Goal: Task Accomplishment & Management: Use online tool/utility

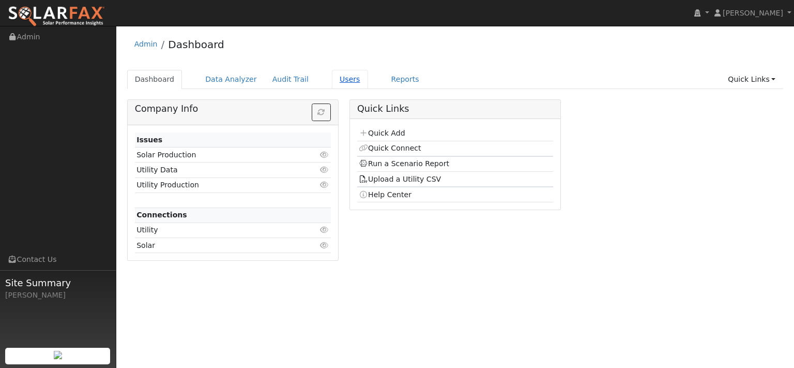
click at [368, 88] on link "Users" at bounding box center [350, 79] width 36 height 19
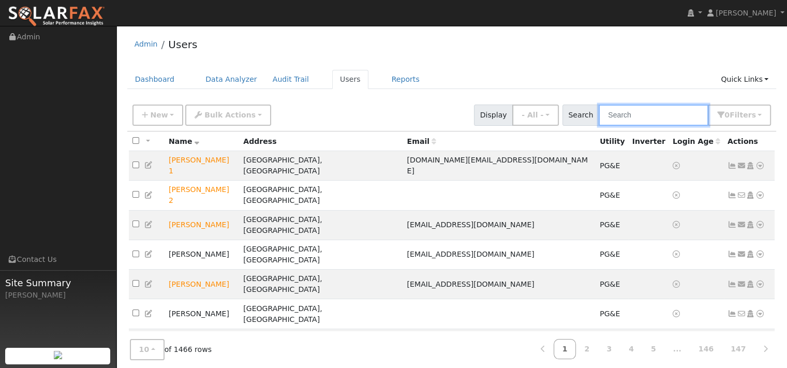
click at [610, 126] on input "text" at bounding box center [653, 114] width 110 height 21
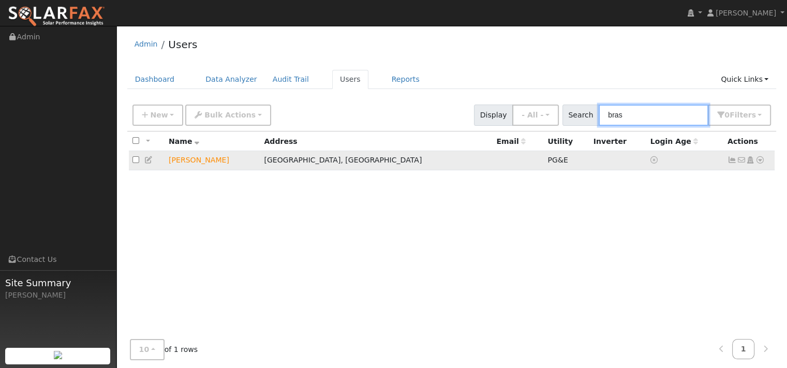
type input "bras"
click at [755, 163] on icon at bounding box center [759, 159] width 9 height 7
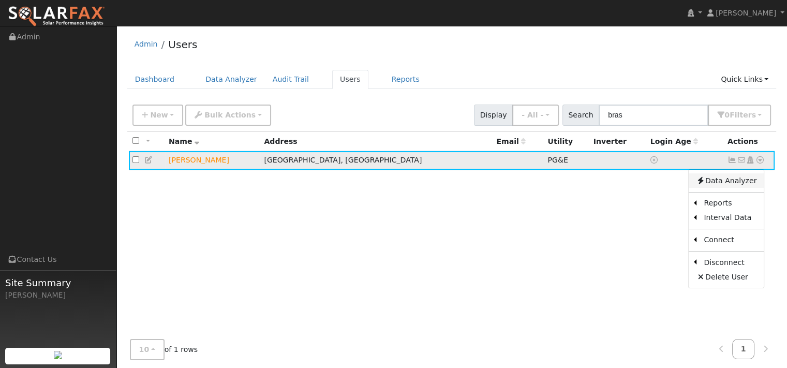
click at [734, 188] on link "Data Analyzer" at bounding box center [725, 180] width 75 height 14
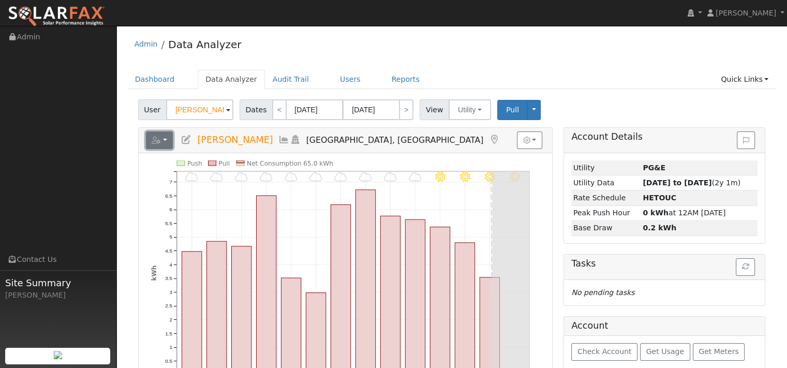
click at [161, 144] on icon "button" at bounding box center [156, 140] width 9 height 7
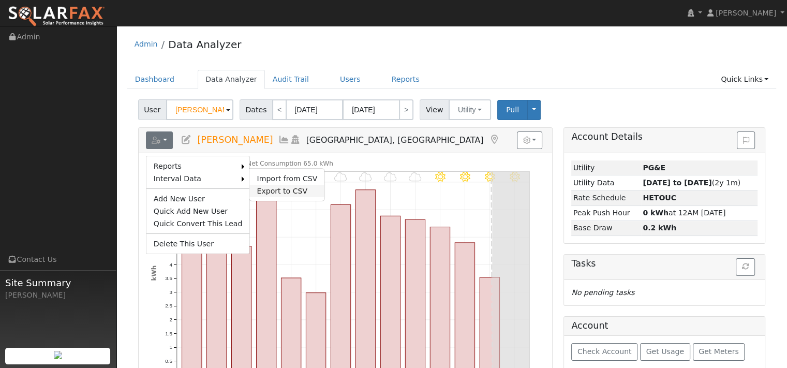
click at [296, 197] on link "Export to CSV" at bounding box center [286, 191] width 75 height 12
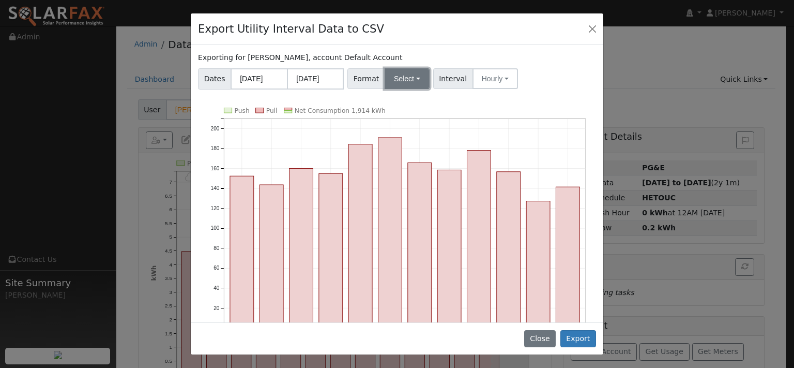
click at [405, 89] on button "Select" at bounding box center [407, 78] width 45 height 21
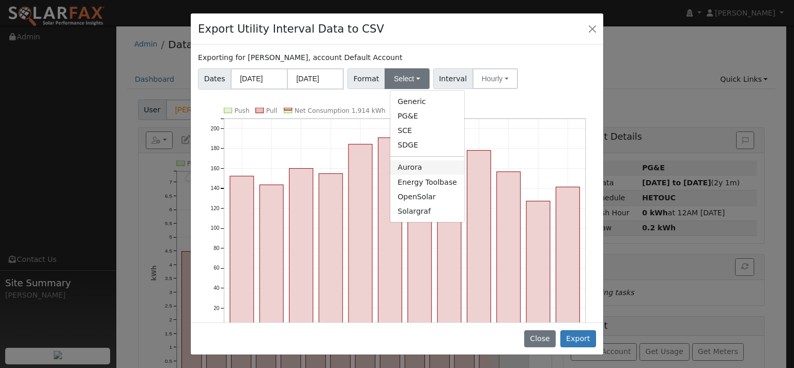
click at [420, 175] on link "Aurora" at bounding box center [427, 167] width 74 height 14
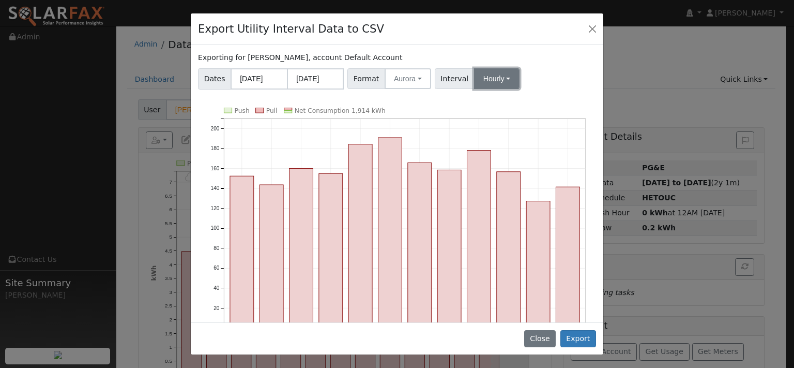
click at [520, 89] on button "Hourly" at bounding box center [497, 78] width 46 height 21
click at [524, 109] on link "15 Minute" at bounding box center [515, 101] width 72 height 14
click at [574, 335] on button "Export" at bounding box center [579, 339] width 36 height 18
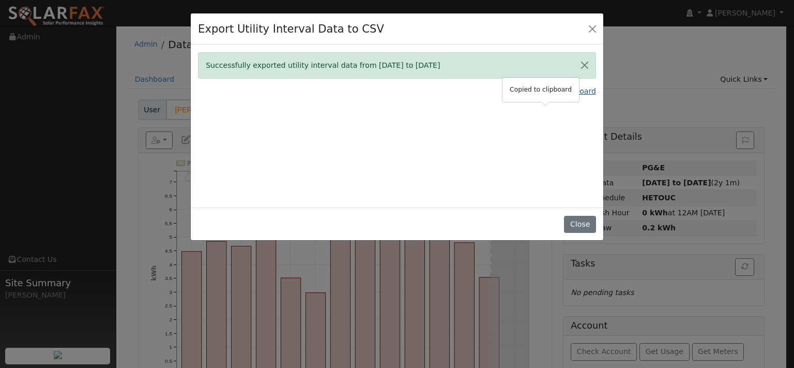
click at [514, 97] on link "Copy Data To Clipboard" at bounding box center [553, 91] width 85 height 11
click at [576, 233] on button "Close" at bounding box center [580, 225] width 32 height 18
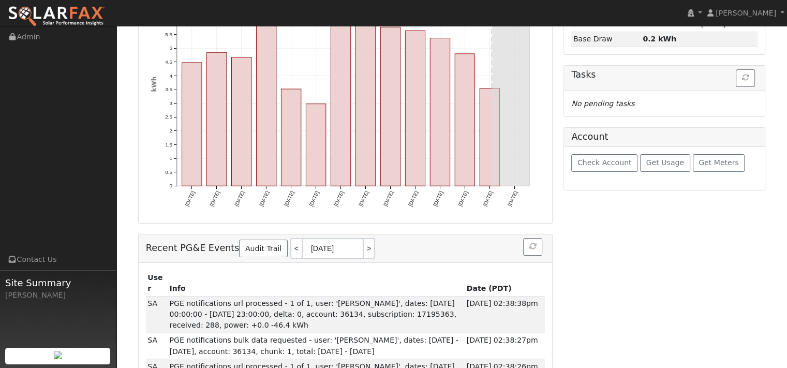
scroll to position [207, 0]
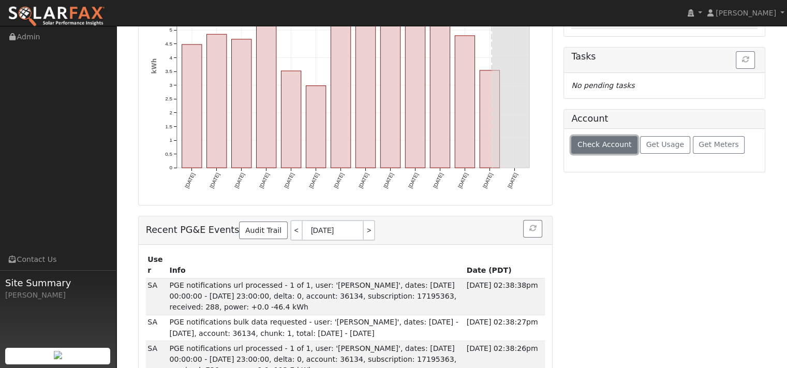
click at [604, 148] on span "Check Account" at bounding box center [604, 144] width 54 height 8
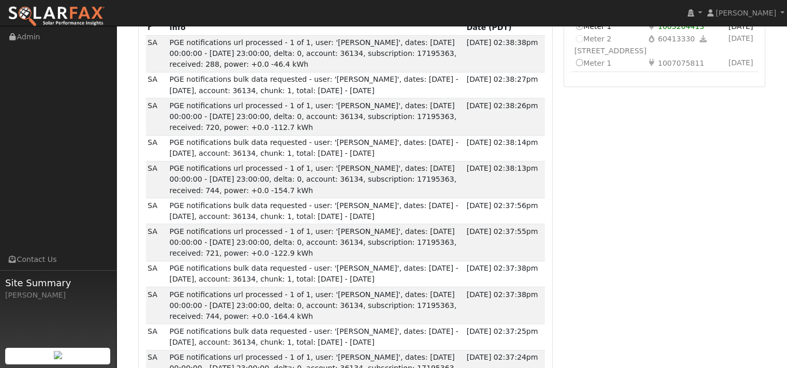
scroll to position [465, 0]
